Goal: Information Seeking & Learning: Learn about a topic

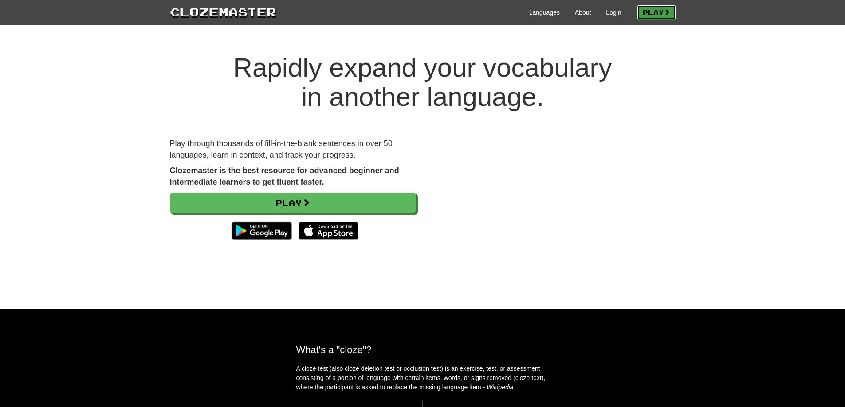
click at [643, 14] on link "Play" at bounding box center [656, 12] width 39 height 15
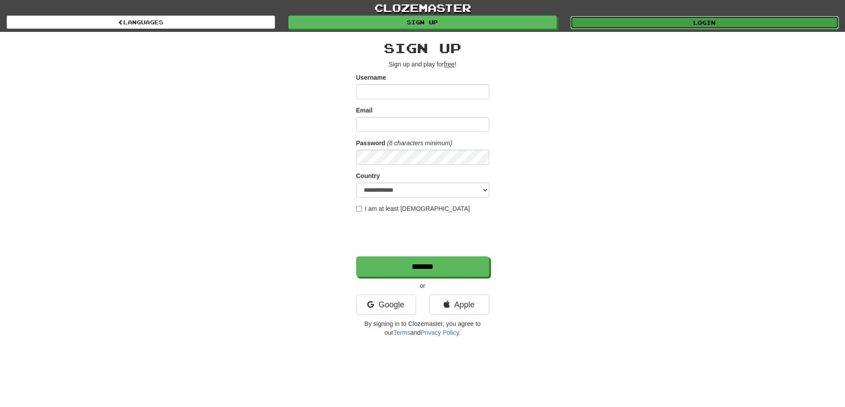
click at [665, 27] on link "Login" at bounding box center [704, 22] width 268 height 13
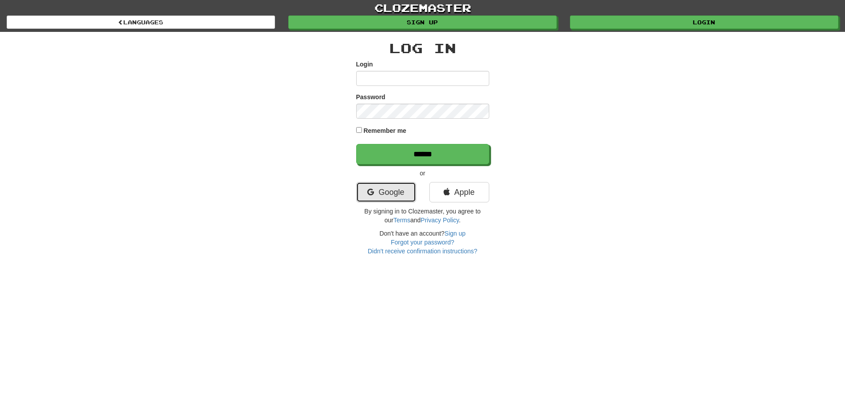
click at [372, 200] on link "Google" at bounding box center [386, 192] width 60 height 20
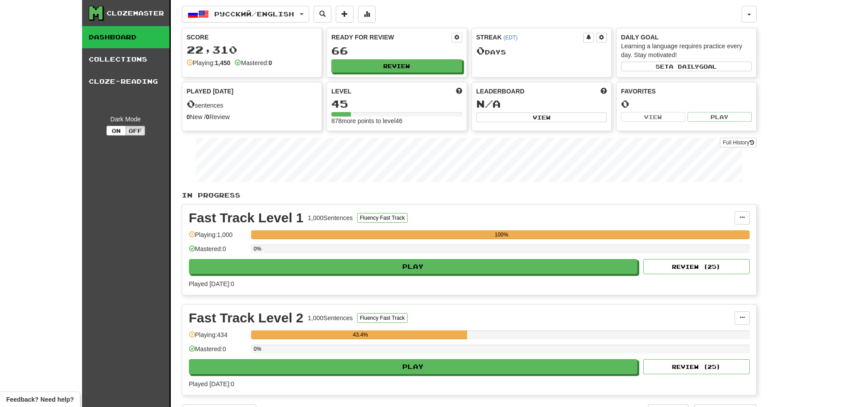
click at [434, 57] on div "Ready for Review 66 Review" at bounding box center [397, 52] width 140 height 49
click at [431, 66] on button "Review" at bounding box center [397, 66] width 131 height 13
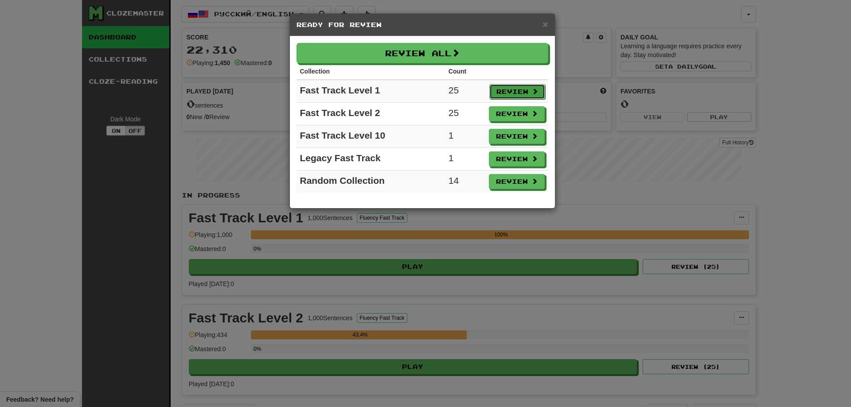
click at [533, 92] on span at bounding box center [535, 91] width 6 height 6
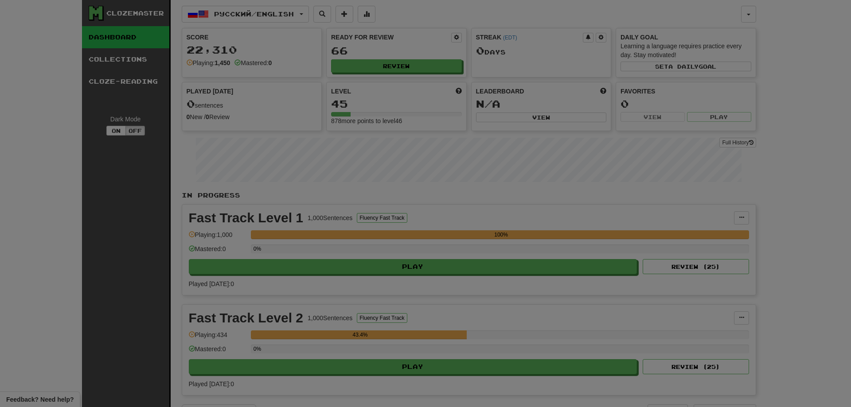
select select "**"
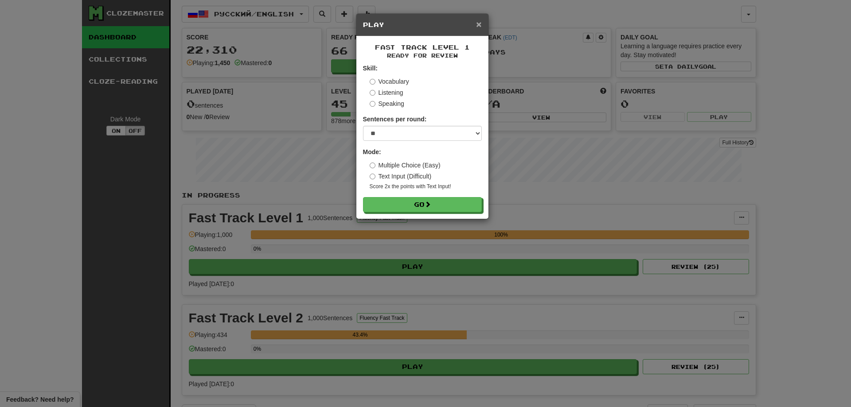
click at [478, 27] on span "×" at bounding box center [478, 24] width 5 height 10
